Goal: Find specific page/section: Find specific page/section

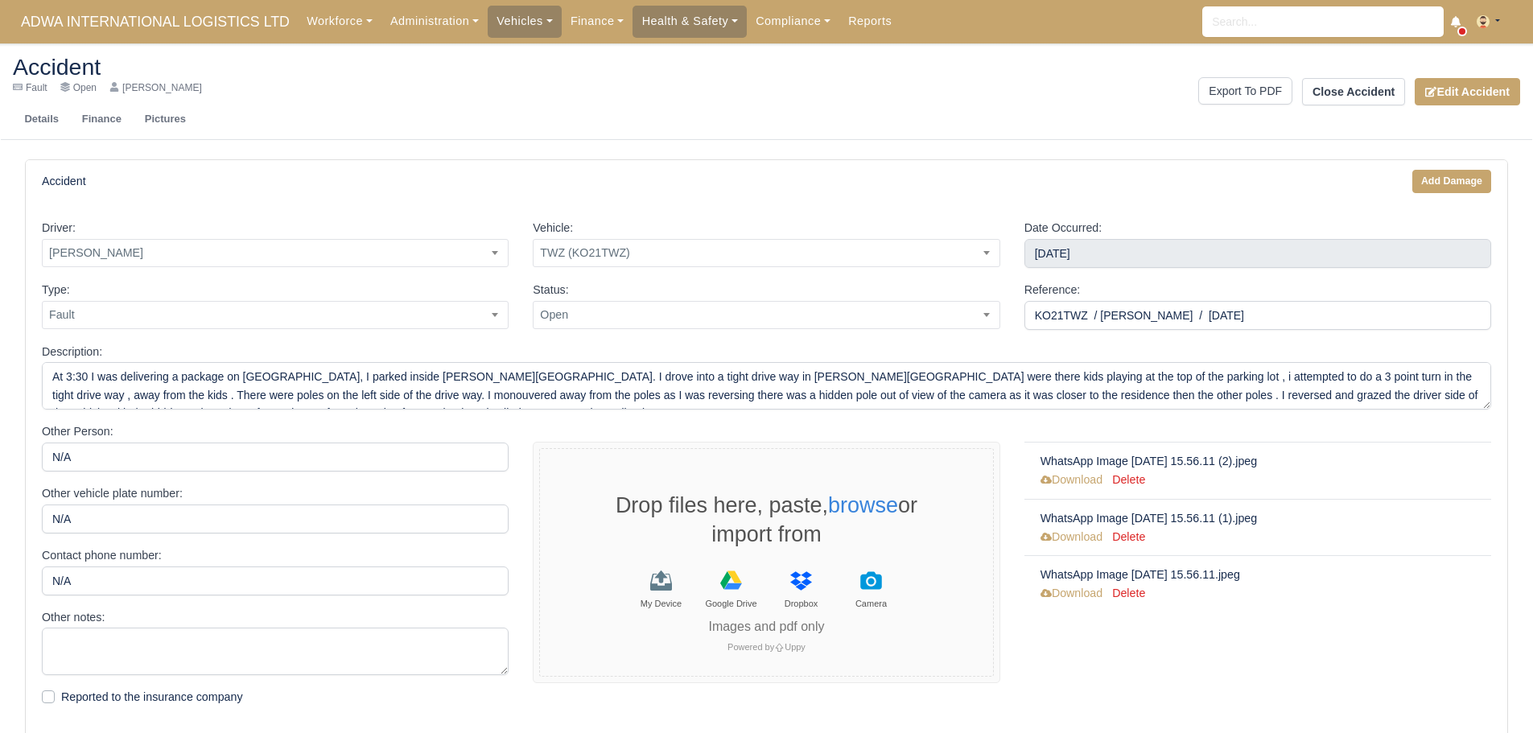
click at [1083, 320] on input "KO21TWZ / GIOVANNI TESEI / 05-07-2025" at bounding box center [1258, 315] width 467 height 29
drag, startPoint x: 1083, startPoint y: 307, endPoint x: 1009, endPoint y: 310, distance: 74.1
click at [1009, 310] on div "Type: Fault Non-Fault Third Party Property Damage Injury Near-Miss Theft to Fle…" at bounding box center [767, 312] width 1474 height 62
click at [167, 128] on link "Pictures" at bounding box center [165, 120] width 64 height 26
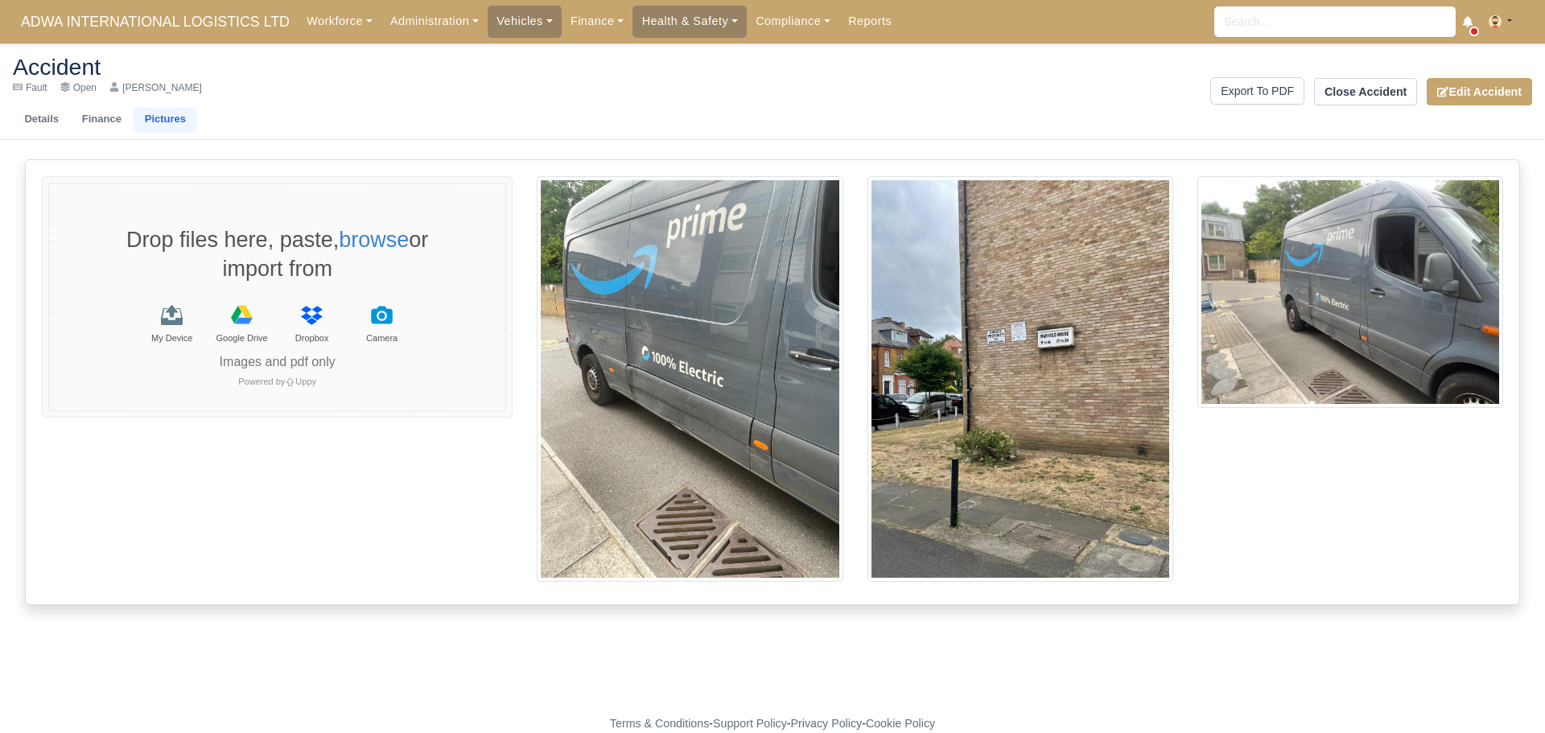
click at [565, 109] on ul "Details Finance Pictures" at bounding box center [387, 120] width 748 height 26
click at [673, 369] on img at bounding box center [690, 379] width 306 height 406
click at [104, 111] on link "Finance" at bounding box center [101, 120] width 63 height 26
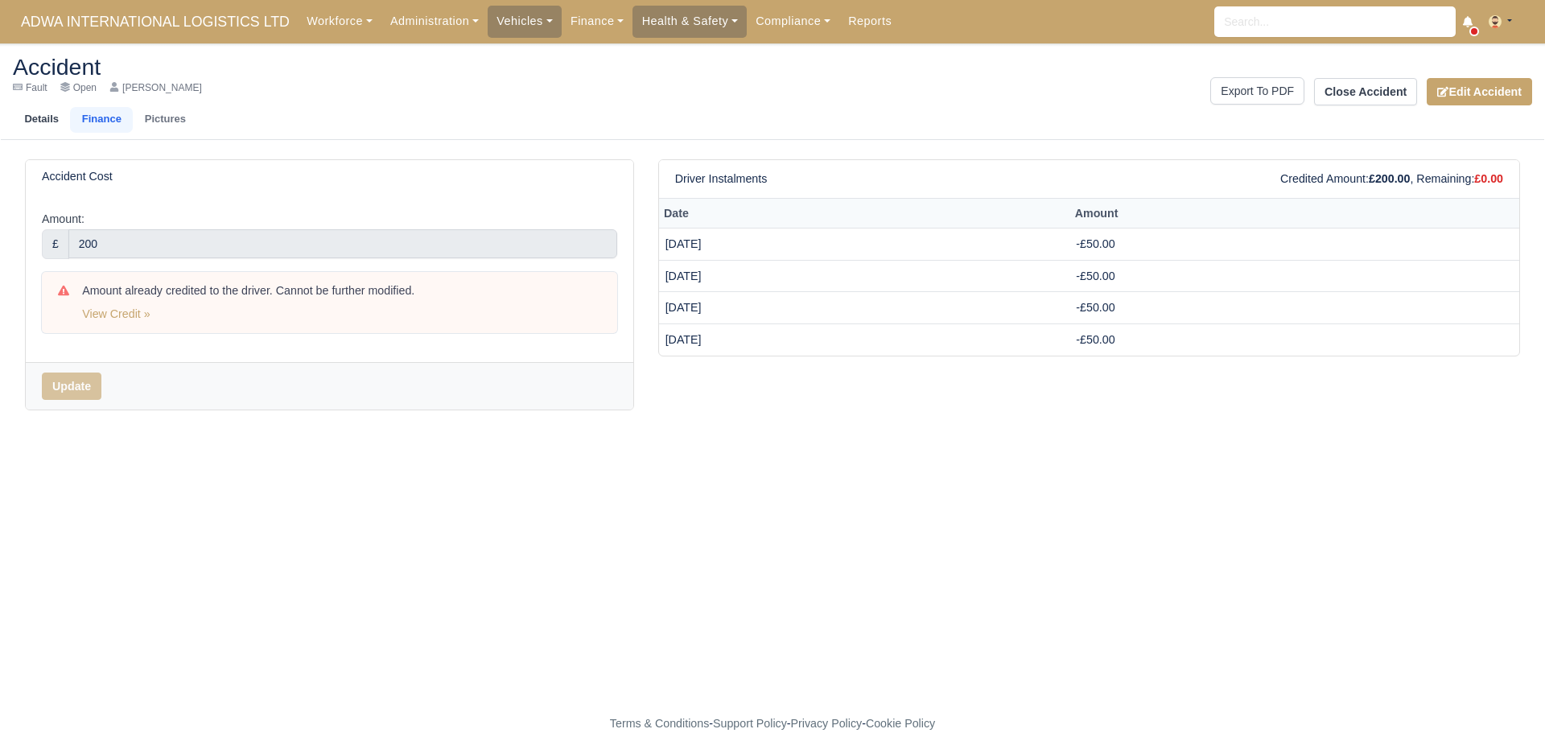
click at [39, 115] on link "Details" at bounding box center [41, 120] width 57 height 26
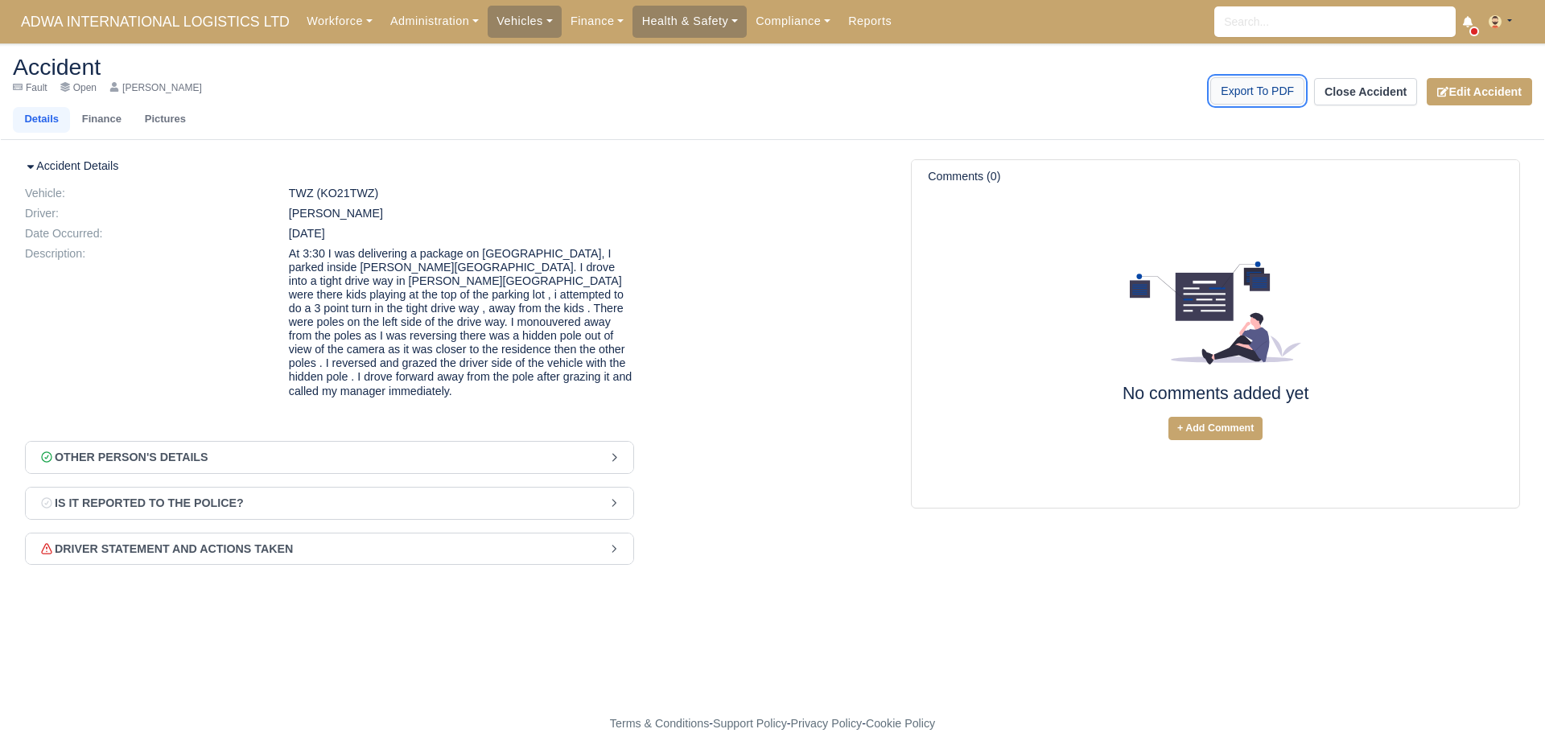
click at [1273, 83] on link "Export To PDF" at bounding box center [1258, 90] width 94 height 27
